Goal: Task Accomplishment & Management: Complete application form

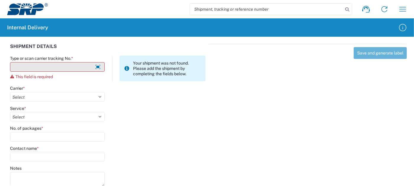
click at [40, 67] on input "Type or scan carrier tracking No. *" at bounding box center [57, 66] width 95 height 9
type input "k"
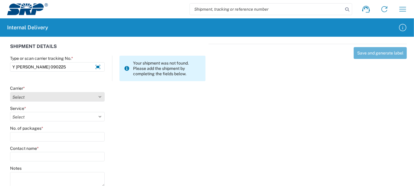
type input "Y [PERSON_NAME] 090225"
click at [22, 97] on select "Select Amazon Logistics ATI Trucking BC Dimerco Logistics Empire Southwest FedE…" at bounding box center [57, 96] width 95 height 9
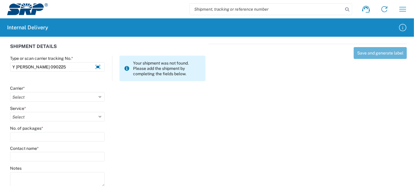
select select "18713"
click at [10, 92] on select "Select Amazon Logistics ATI Trucking BC Dimerco Logistics Empire Southwest FedE…" at bounding box center [57, 96] width 95 height 9
click at [24, 117] on select "Select" at bounding box center [57, 116] width 95 height 9
select select "35763"
click at [10, 112] on select "Select Ground Inter-Office" at bounding box center [57, 116] width 95 height 9
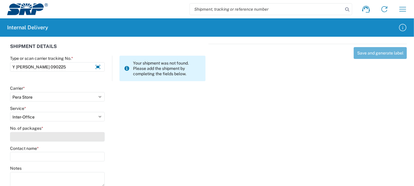
click at [33, 139] on input "No. of packages *" at bounding box center [57, 136] width 95 height 9
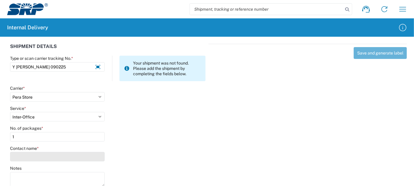
type input "1"
click at [25, 155] on input "Contact name *" at bounding box center [57, 156] width 95 height 9
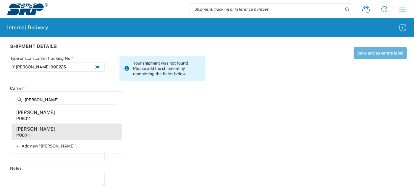
type input "[PERSON_NAME]"
click at [41, 130] on div "[PERSON_NAME]" at bounding box center [35, 129] width 39 height 6
type input "[PERSON_NAME]"
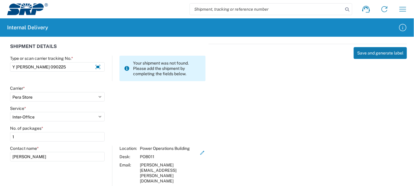
click at [381, 51] on button "Save and generate label" at bounding box center [379, 53] width 53 height 12
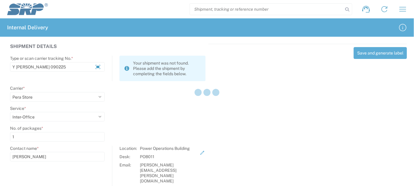
select select
